Goal: Transaction & Acquisition: Download file/media

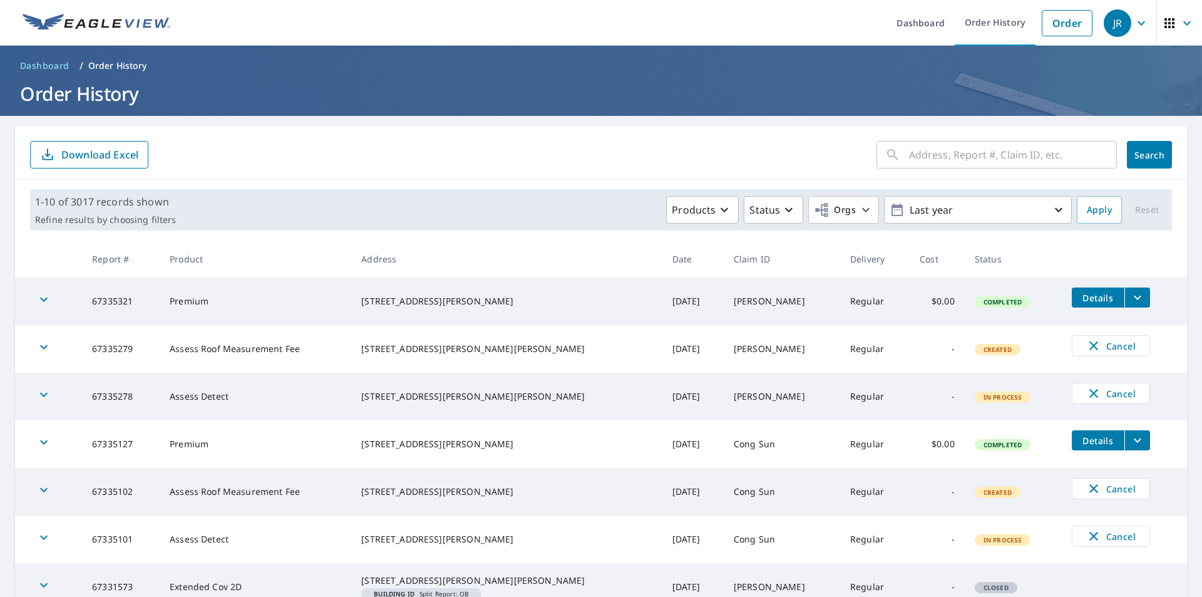
click at [1164, 27] on icon "button" at bounding box center [1169, 23] width 10 height 10
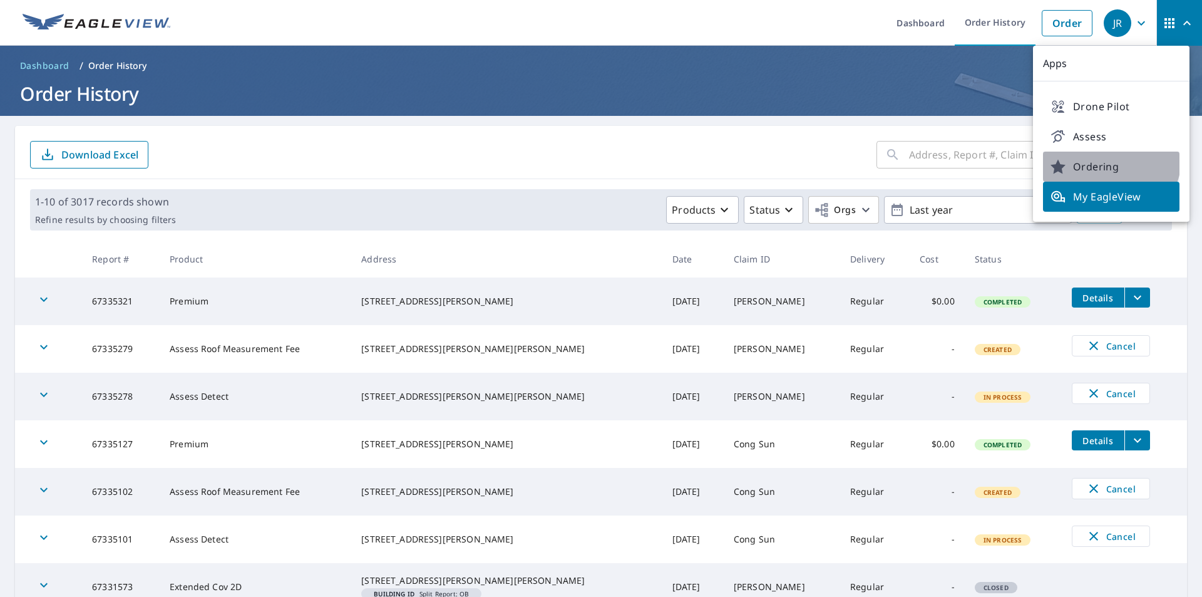
click at [1110, 158] on link "Ordering" at bounding box center [1111, 166] width 136 height 30
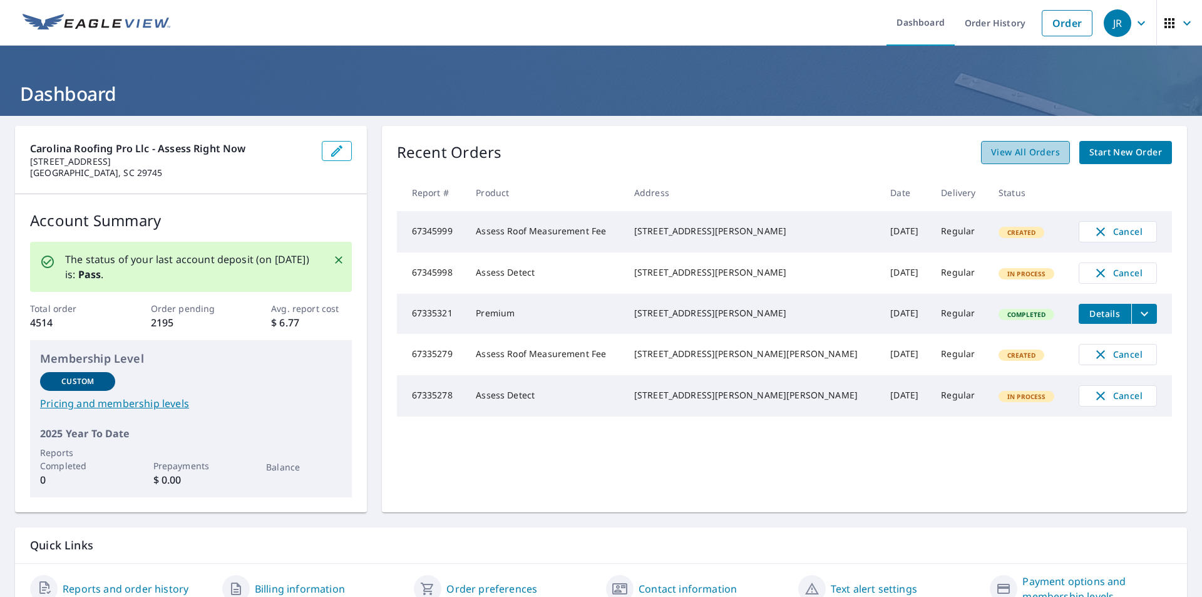
click at [994, 148] on span "View All Orders" at bounding box center [1025, 153] width 69 height 16
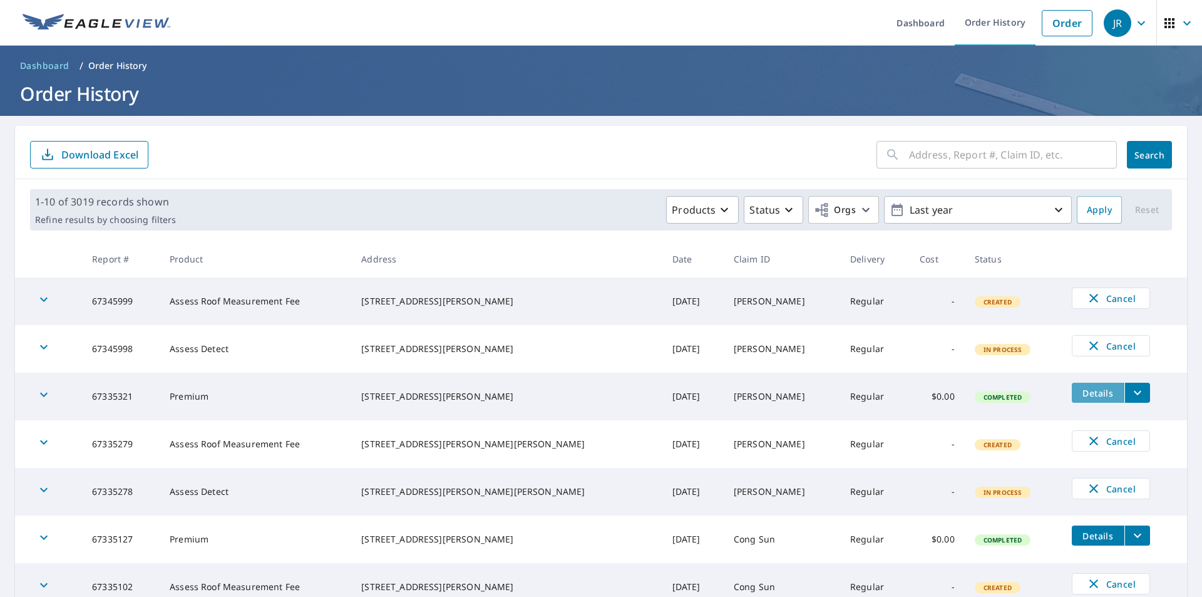
click at [1091, 395] on span "Details" at bounding box center [1098, 393] width 38 height 12
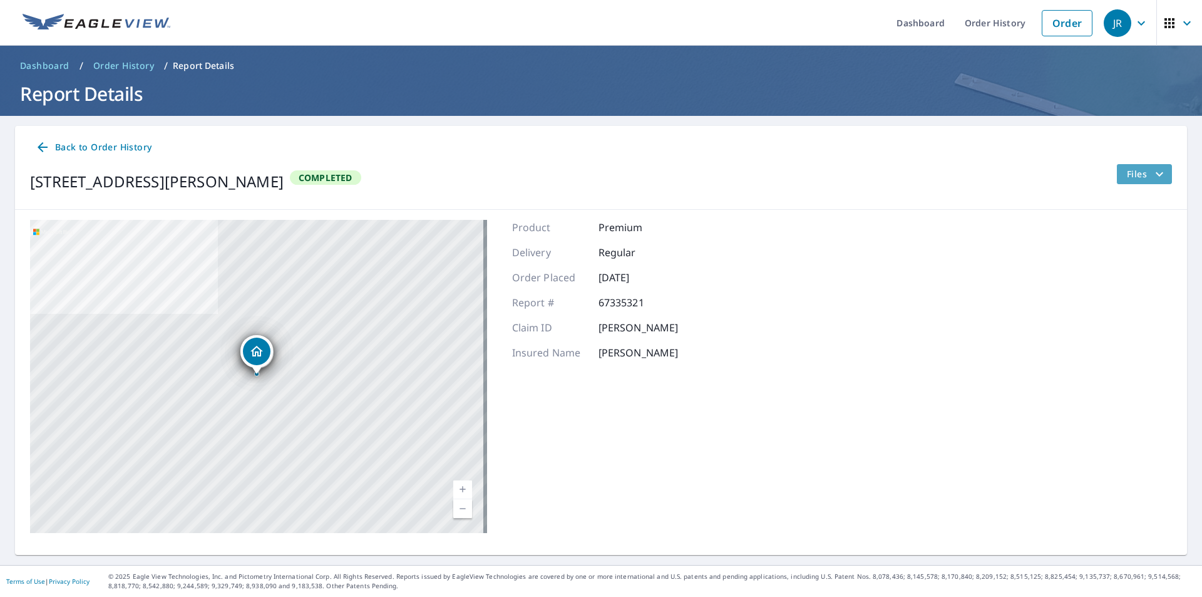
click at [1132, 169] on span "Files" at bounding box center [1147, 173] width 40 height 15
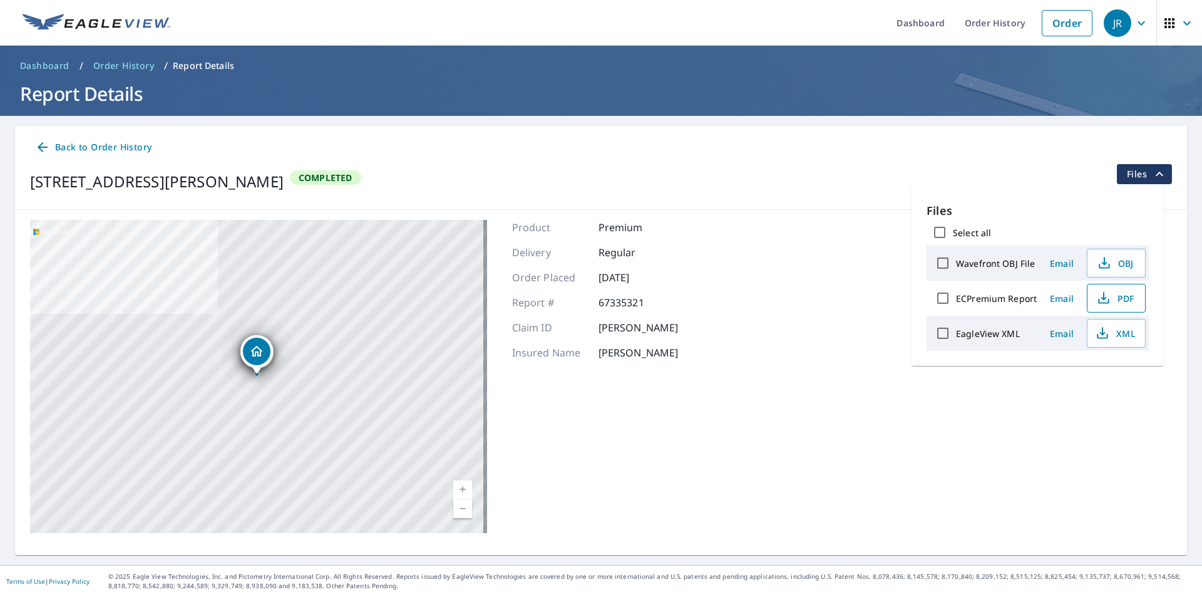
click at [1103, 298] on icon "button" at bounding box center [1103, 296] width 6 height 8
click at [1103, 330] on icon "button" at bounding box center [1102, 332] width 15 height 15
click at [128, 147] on span "Back to Order History" at bounding box center [93, 148] width 116 height 16
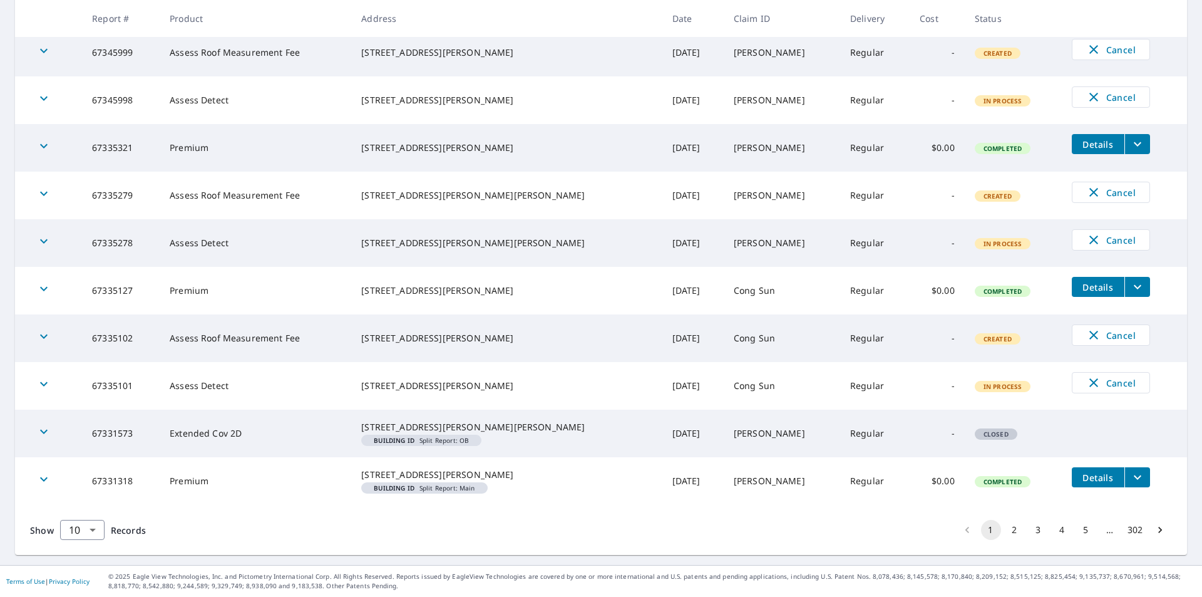
scroll to position [269, 0]
click at [1005, 531] on button "2" at bounding box center [1015, 530] width 20 height 20
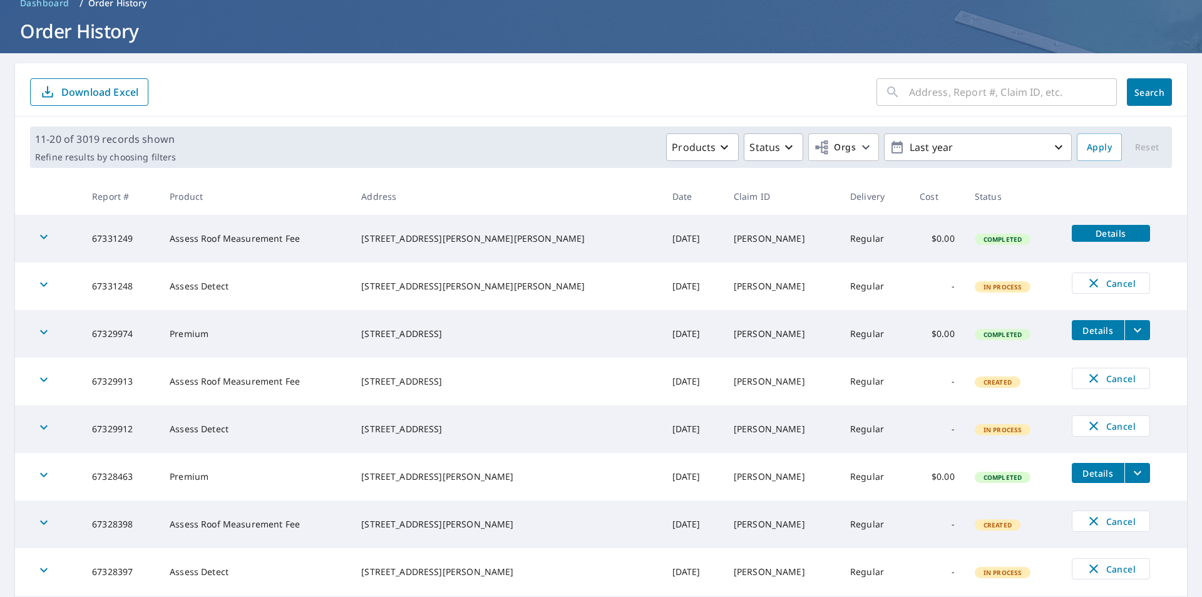
scroll to position [125, 0]
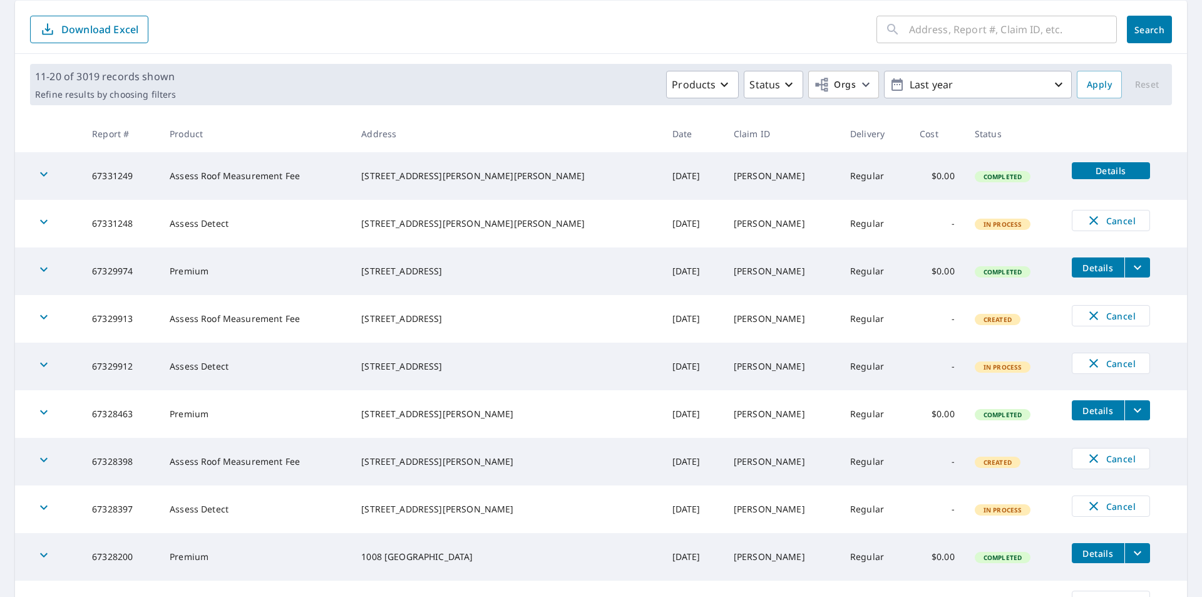
click at [1079, 269] on span "Details" at bounding box center [1098, 268] width 38 height 12
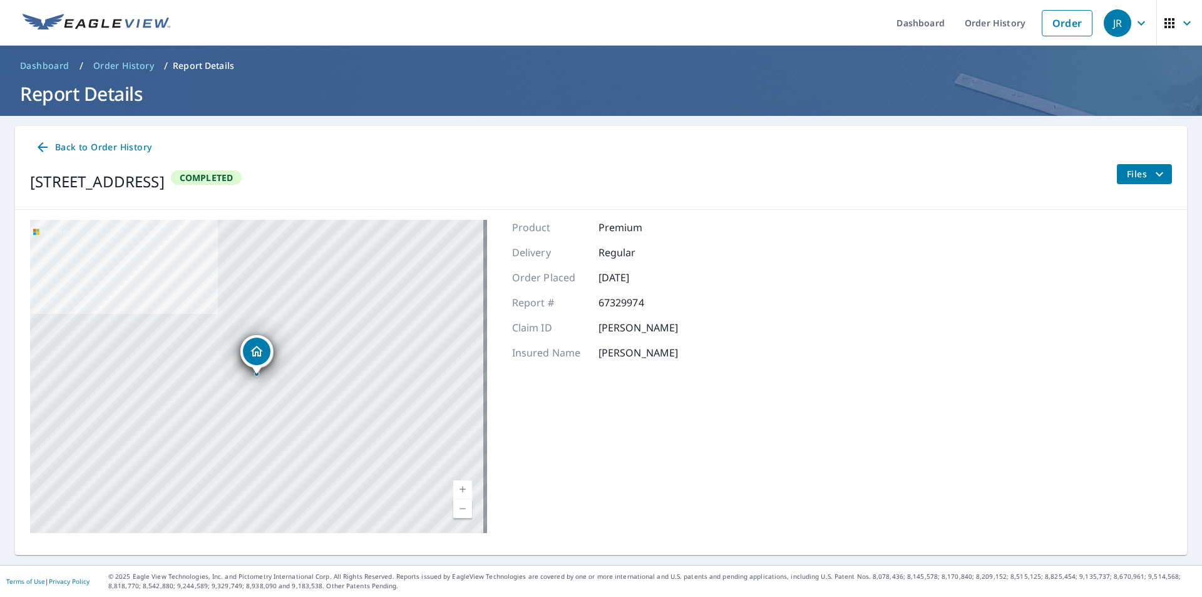
click at [1132, 173] on span "Files" at bounding box center [1147, 173] width 40 height 15
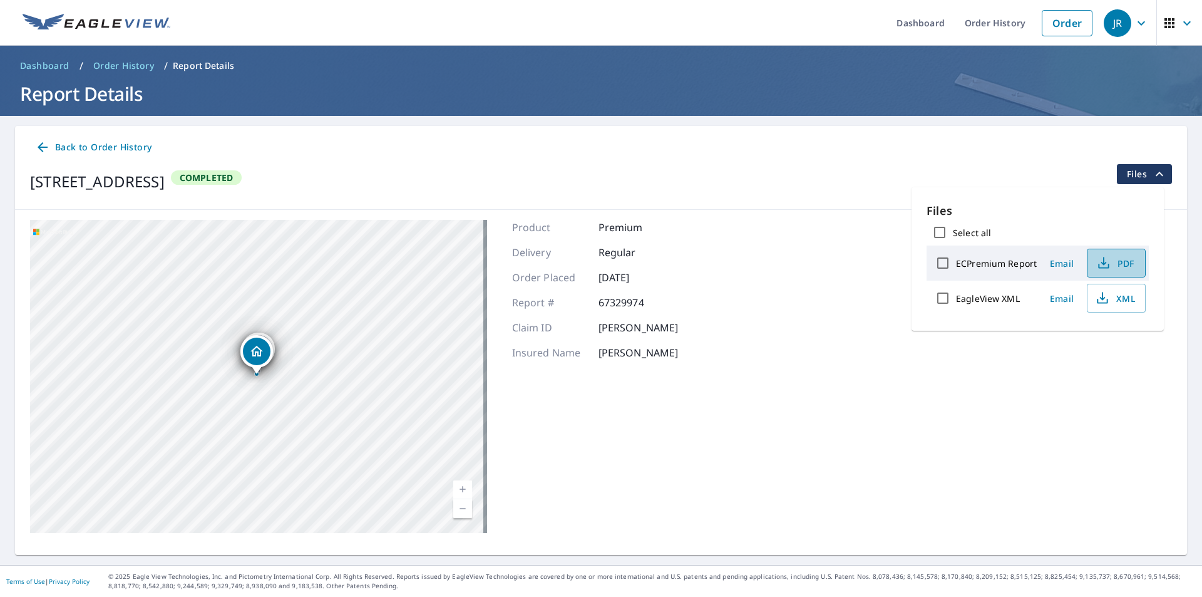
click at [1101, 261] on icon "button" at bounding box center [1103, 262] width 15 height 15
click at [1101, 299] on icon "button" at bounding box center [1103, 296] width 6 height 8
